Goal: Information Seeking & Learning: Learn about a topic

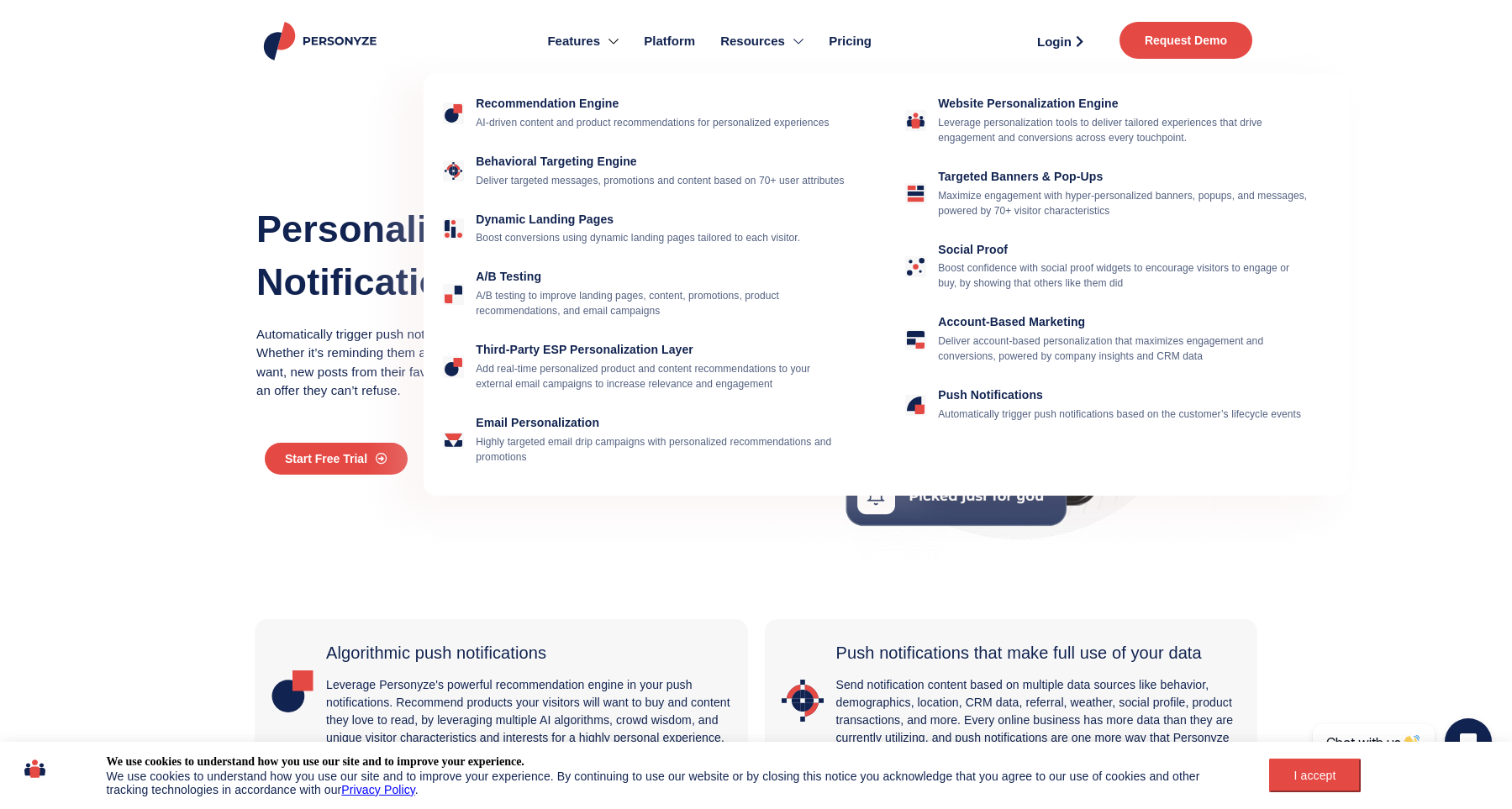
click at [589, 49] on span "Features" at bounding box center [573, 42] width 53 height 19
click at [535, 319] on p "A/B testing to improve landing pages, content, promotions, product recommendati…" at bounding box center [661, 303] width 372 height 30
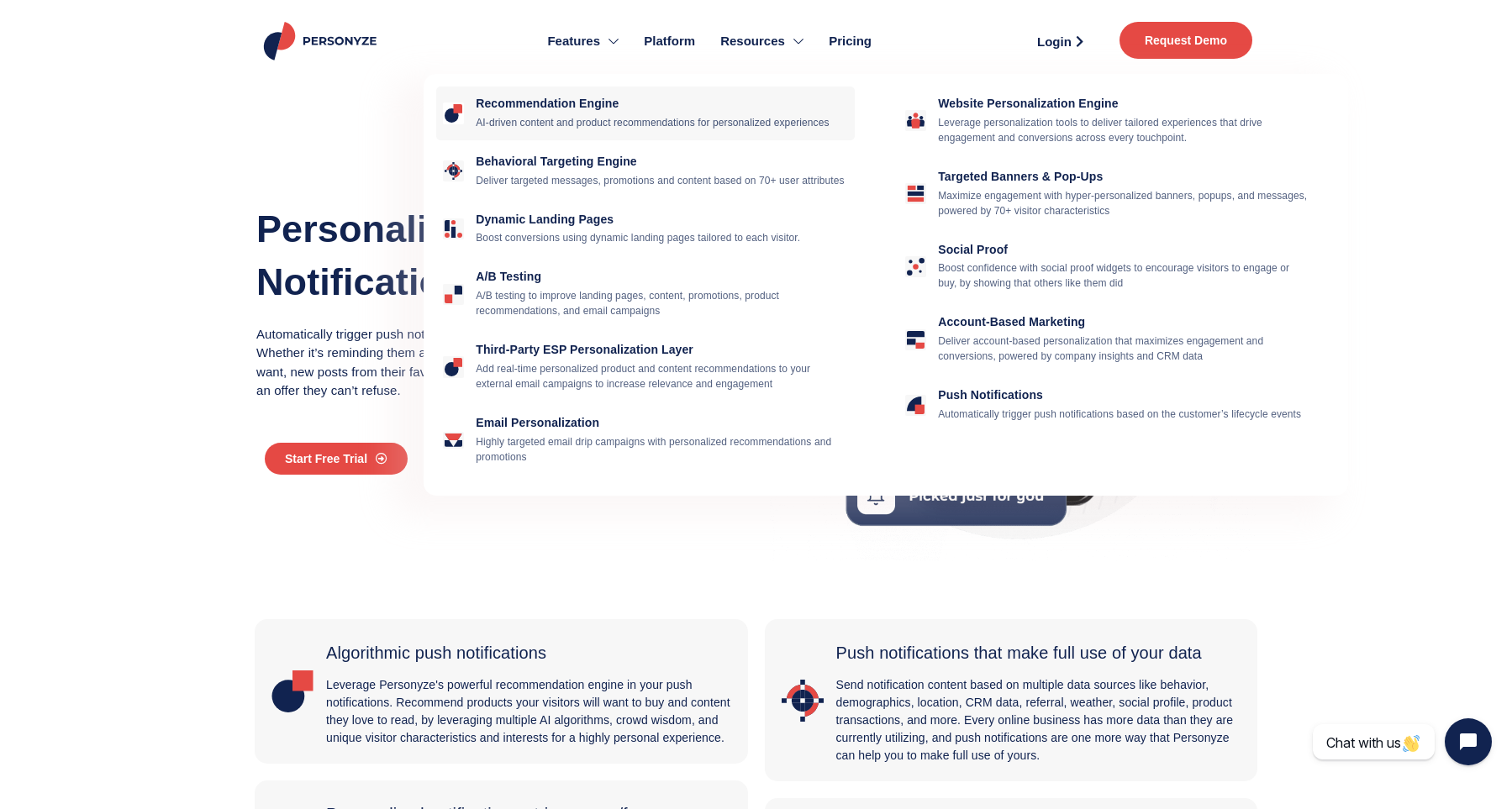
click at [586, 121] on p "AI-driven content and product recommendations for personalized experiences" at bounding box center [661, 123] width 372 height 15
